Goal: Task Accomplishment & Management: Complete application form

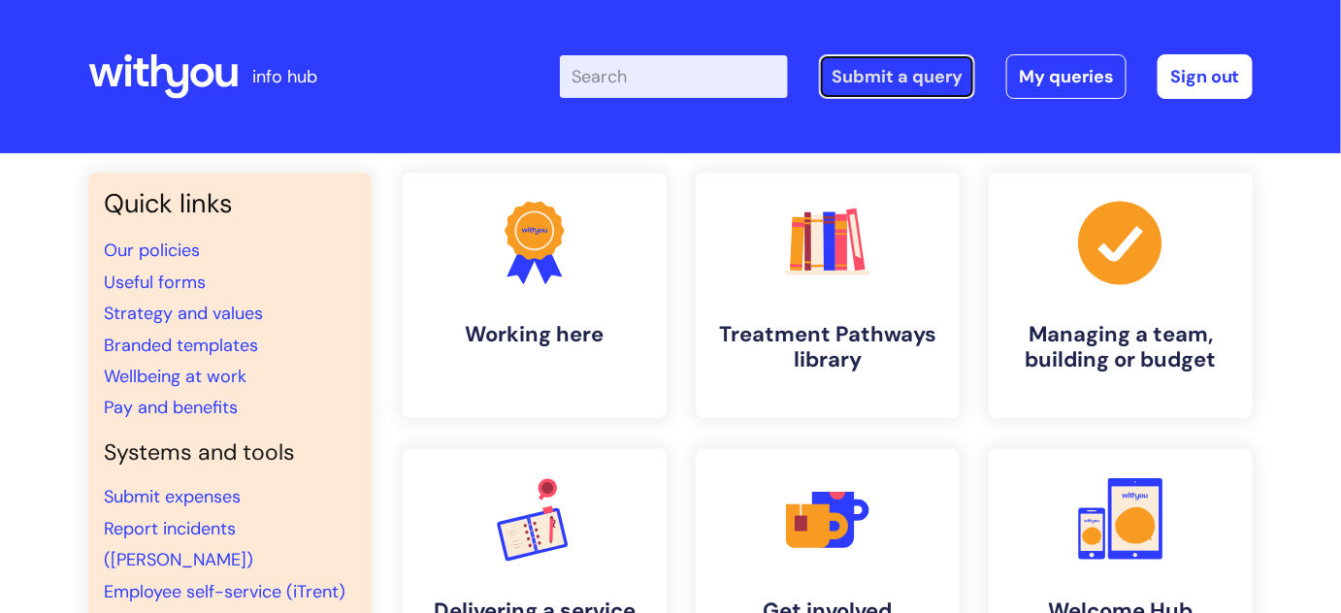
click at [952, 72] on link "Submit a query" at bounding box center [897, 76] width 156 height 45
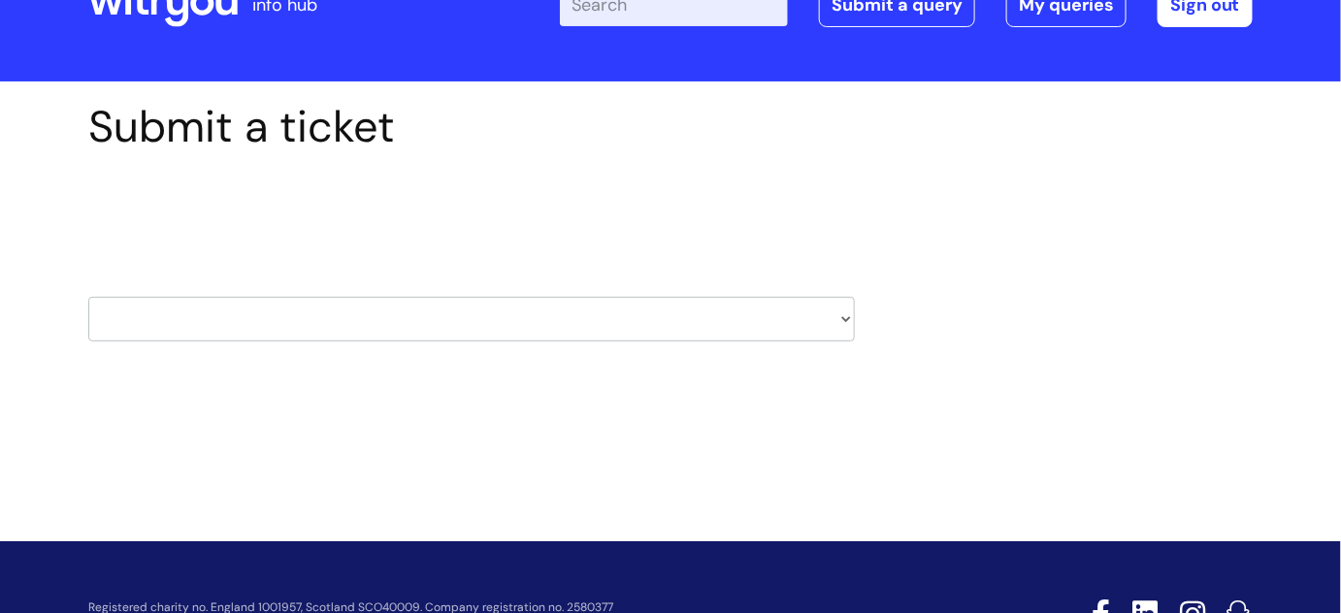
scroll to position [155, 0]
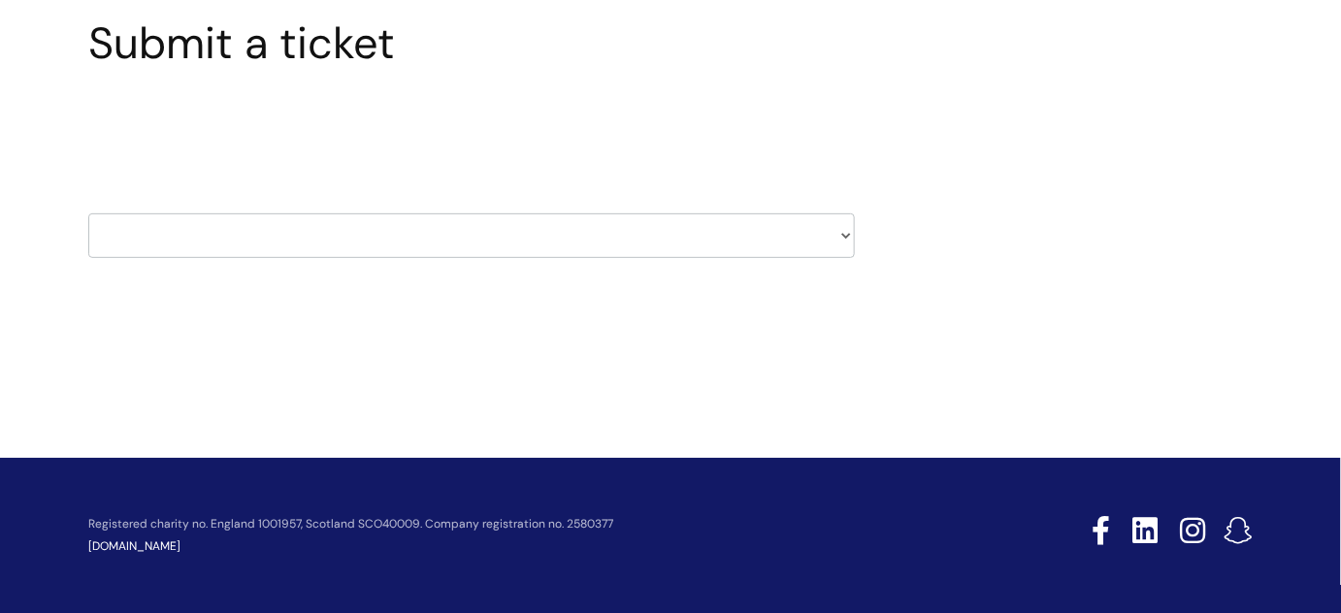
click at [202, 231] on select "HR / People IT and Support Clinical Drug Alerts Finance Accounts Data Support T…" at bounding box center [471, 235] width 766 height 45
select select "hr_/_people"
click at [88, 213] on select "HR / People IT and Support Clinical Drug Alerts Finance Accounts Data Support T…" at bounding box center [471, 235] width 766 height 45
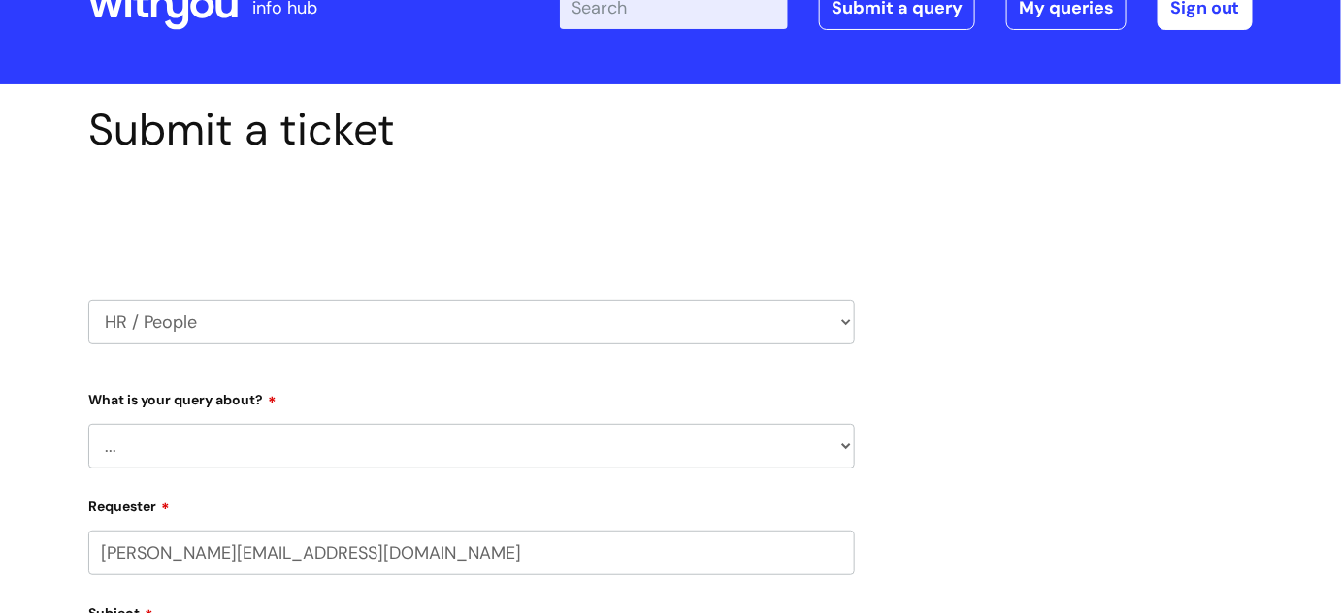
scroll to position [176, 0]
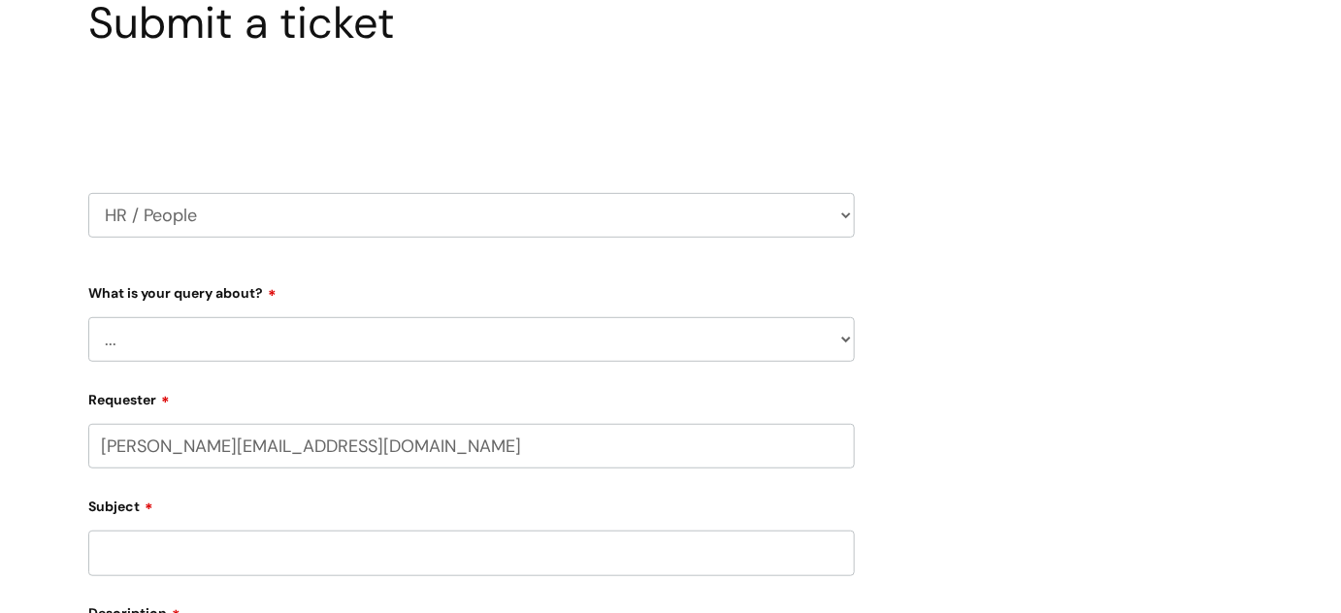
click at [230, 340] on select "... Absence Query Holiday Query Employee change request General HR Query iTrent…" at bounding box center [471, 339] width 766 height 45
click at [75, 178] on div "Submit a ticket Select issue type HR / People IT and Support Clinical Drug Aler…" at bounding box center [471, 501] width 795 height 1008
click at [165, 213] on select "HR / People IT and Support Clinical Drug Alerts Finance Accounts Data Support T…" at bounding box center [471, 215] width 766 height 45
select select "finance_accounts"
click at [88, 193] on select "HR / People IT and Support Clinical Drug Alerts Finance Accounts Data Support T…" at bounding box center [471, 215] width 766 height 45
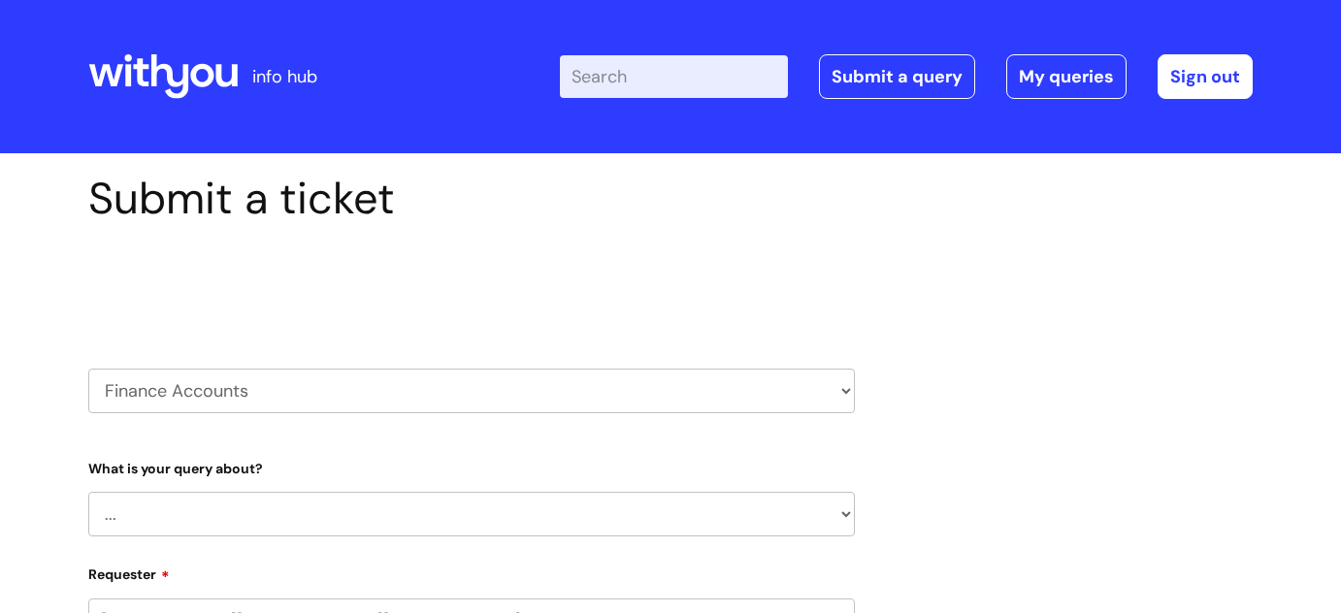
click at [208, 344] on div "HR / People IT and Support Clinical Drug Alerts Finance Accounts Data Support T…" at bounding box center [471, 366] width 766 height 91
click at [175, 508] on select "... Finance Systems Finance Requests (inc. Expenses) Invoices Research" at bounding box center [471, 514] width 766 height 45
select select "Finance Requests (inc. Expenses)"
click at [88, 492] on select "... Finance Systems Finance Requests (inc. Expenses) Invoices Research" at bounding box center [471, 514] width 766 height 45
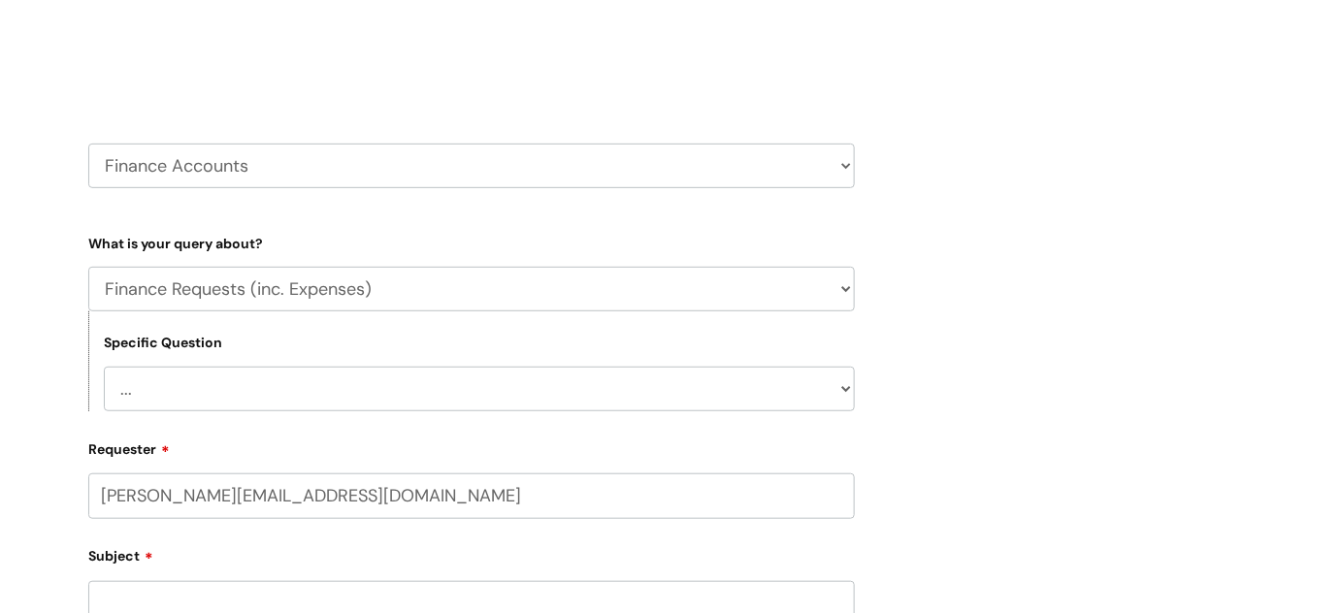
scroll to position [264, 0]
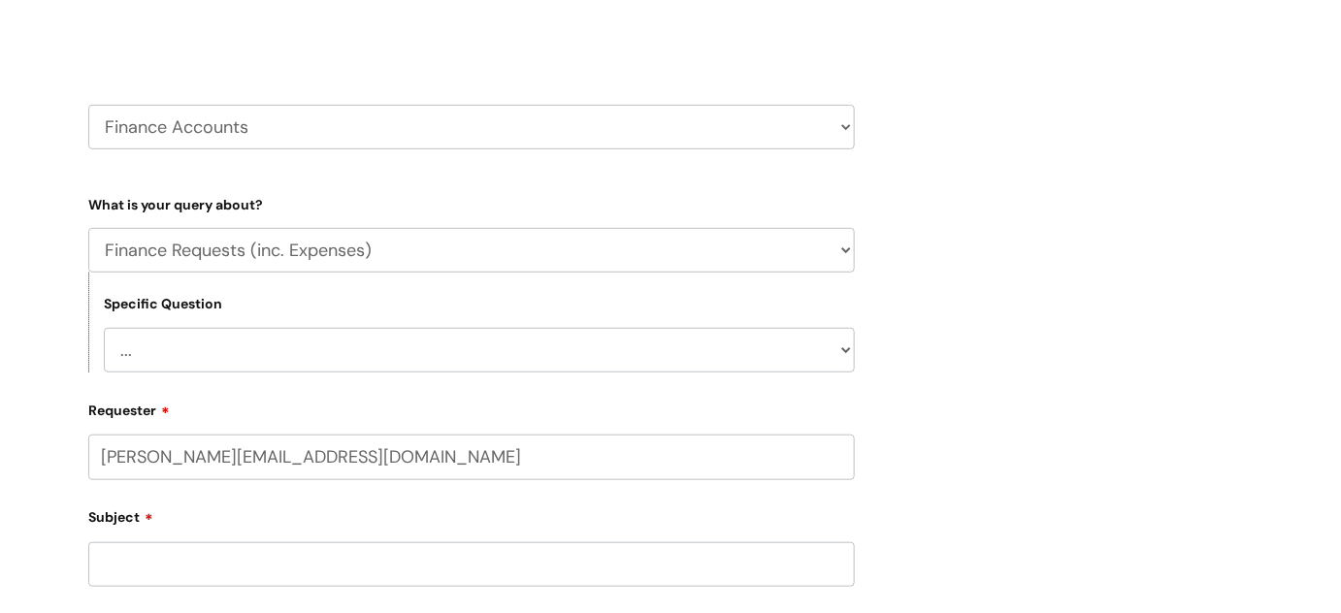
click at [203, 371] on select "... Budgets Expenses Getting Edits/Revisions New Supplier Purchase cards/ Petty…" at bounding box center [479, 350] width 751 height 45
select select "Expenses"
click at [104, 328] on select "... Budgets Expenses Getting Edits/Revisions New Supplier Purchase cards/ Petty…" at bounding box center [479, 350] width 751 height 45
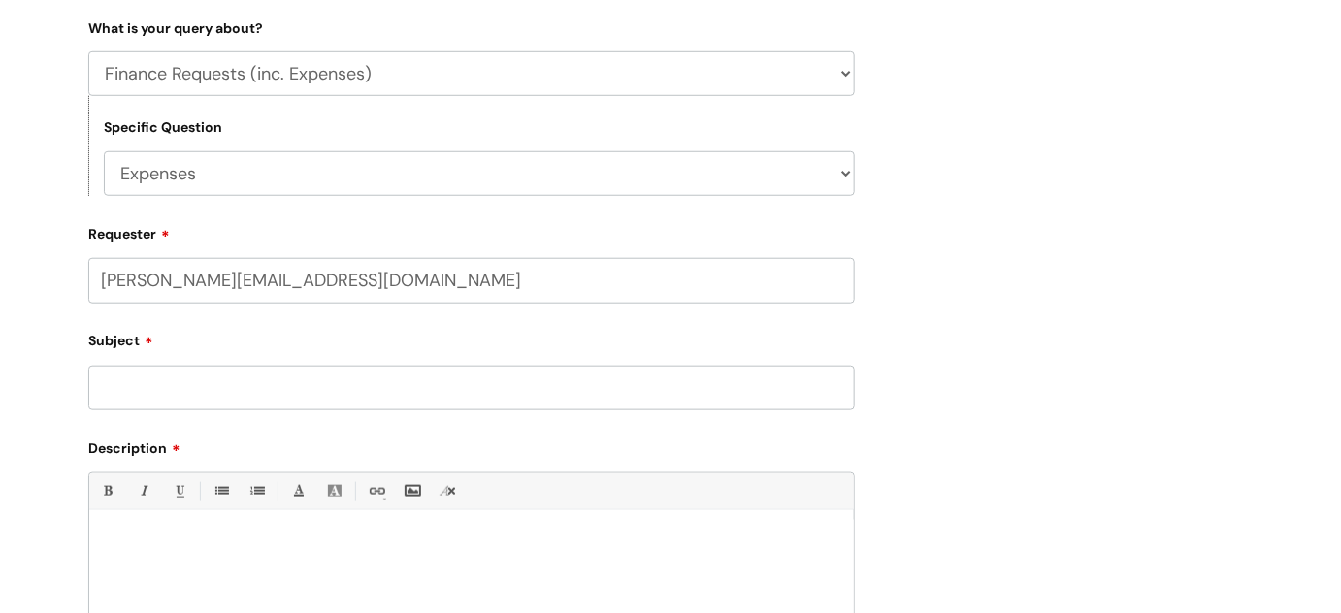
click at [195, 403] on input "Subject" at bounding box center [471, 388] width 766 height 45
click at [214, 384] on input "Subject" at bounding box center [471, 388] width 766 height 45
type input "Flu Jab Expenses"
click at [230, 532] on div at bounding box center [471, 587] width 764 height 134
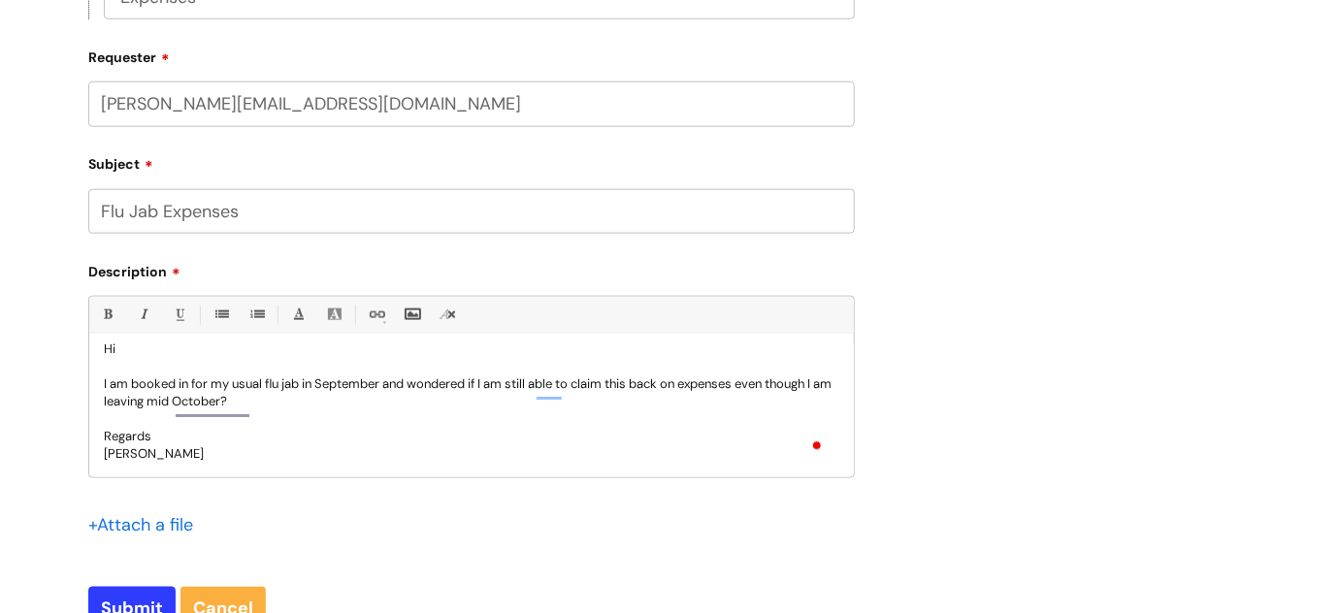
scroll to position [17, 0]
click at [129, 605] on input "Submit" at bounding box center [131, 609] width 87 height 45
type input "Please Wait..."
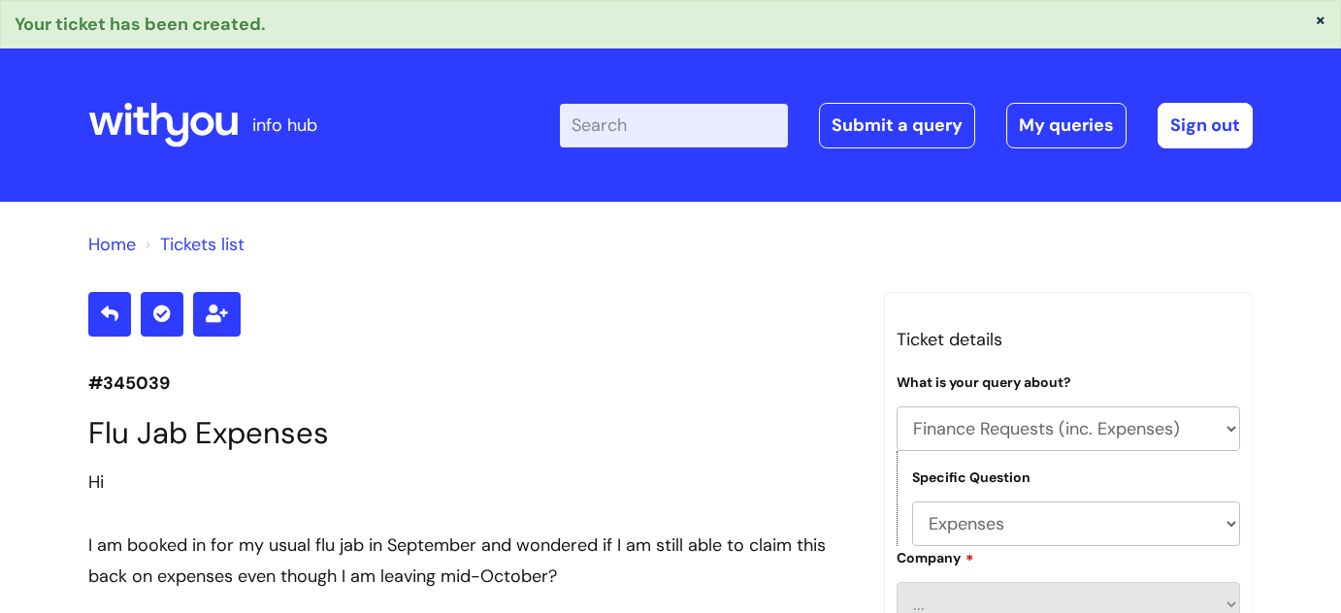
select select "Finance Requests (inc. Expenses)"
select select "Expenses"
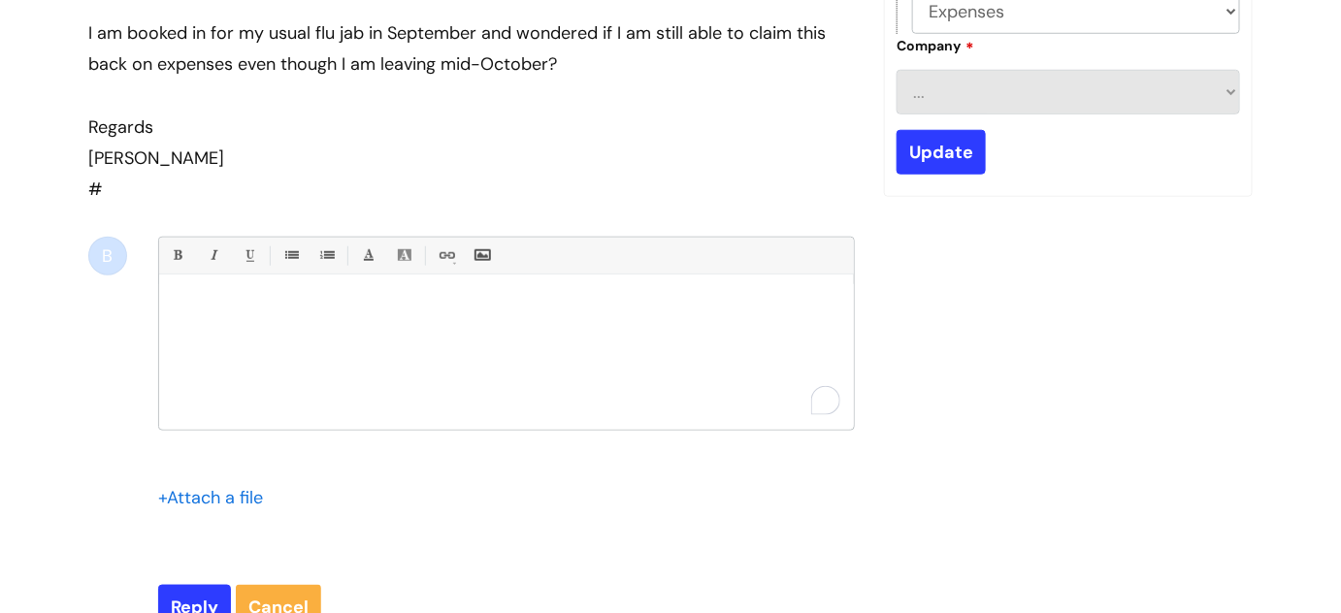
scroll to position [512, 0]
